Goal: Navigation & Orientation: Understand site structure

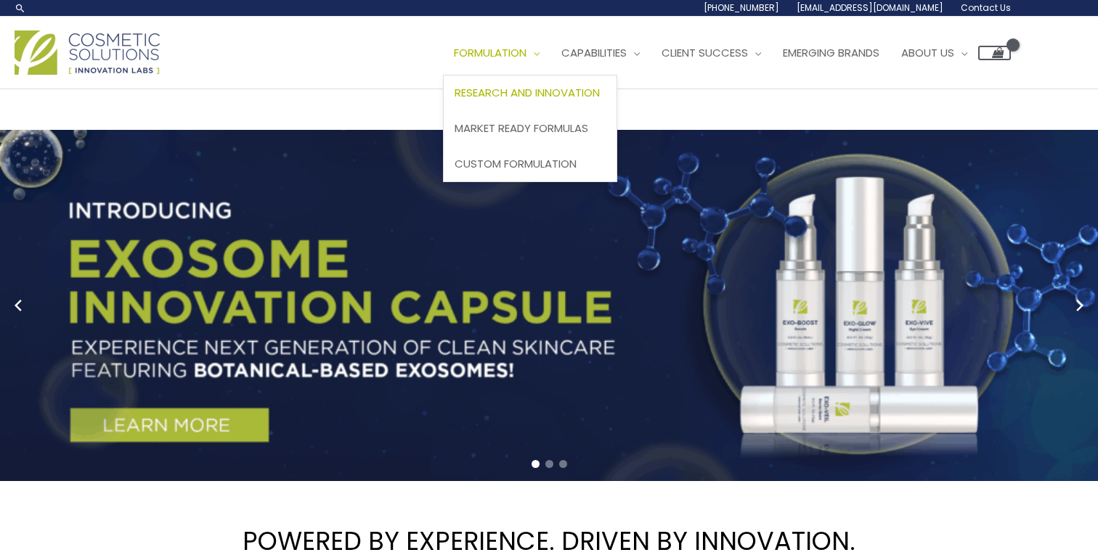
click at [520, 96] on span "Research and Innovation" at bounding box center [527, 92] width 145 height 15
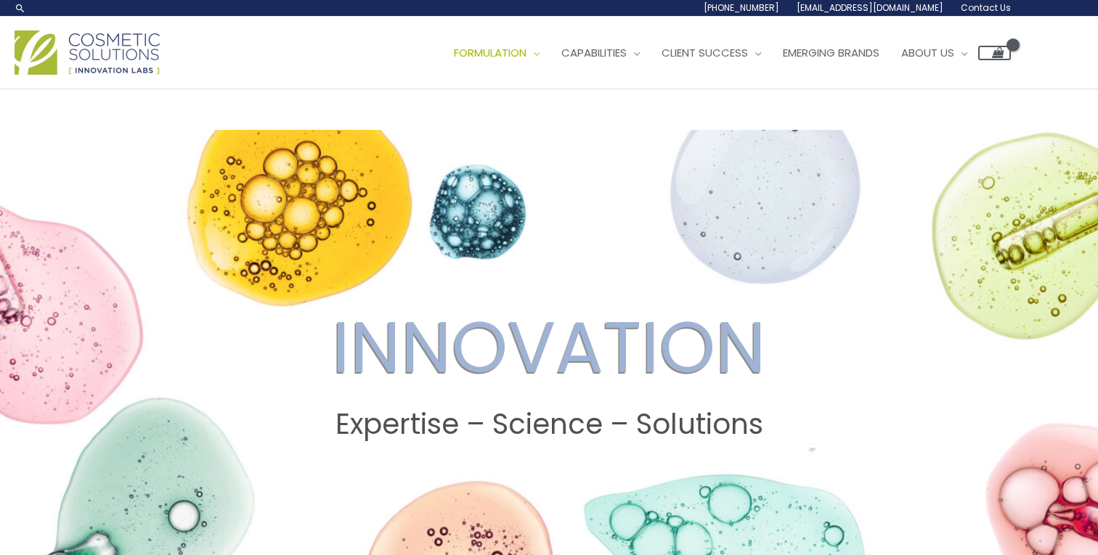
click at [94, 41] on img at bounding box center [87, 52] width 145 height 44
